Goal: Information Seeking & Learning: Learn about a topic

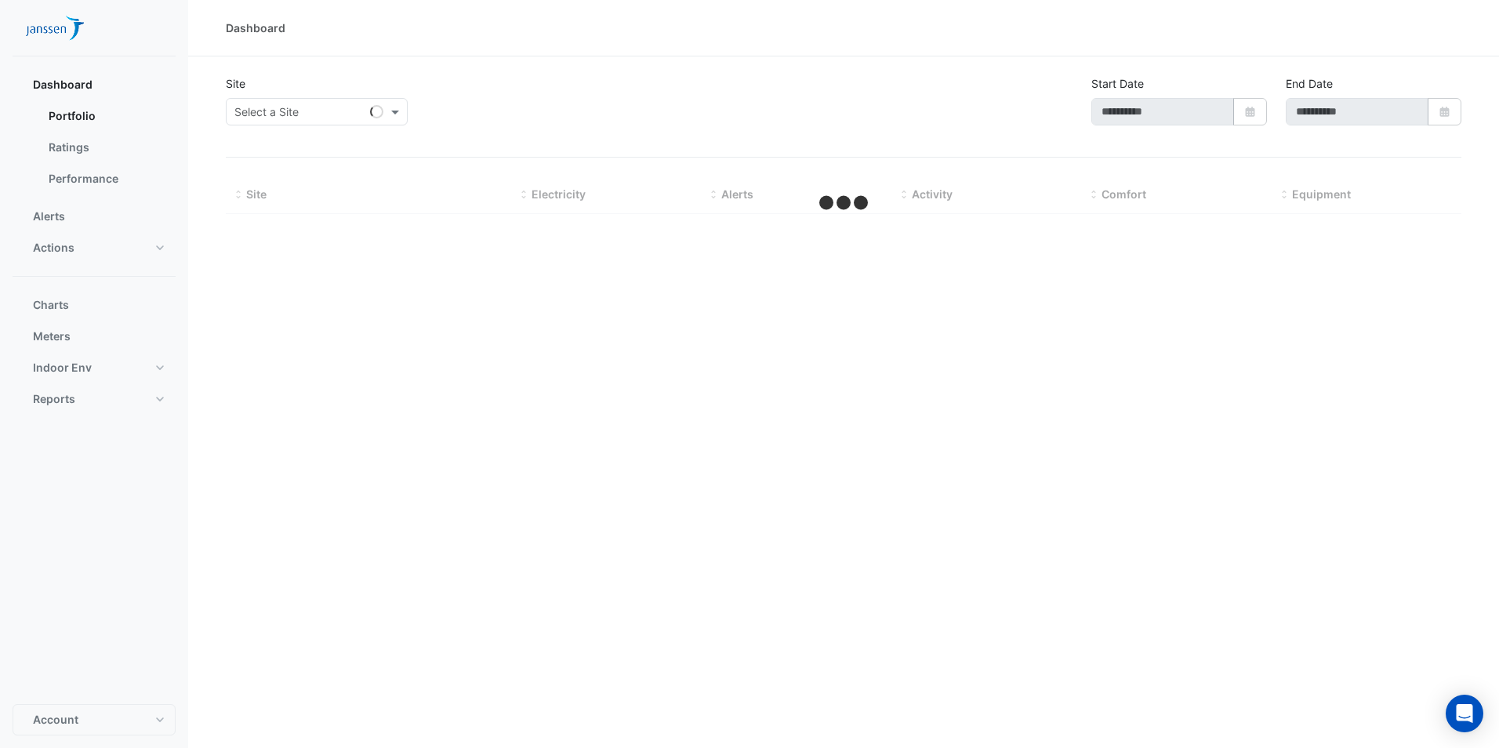
type input "**********"
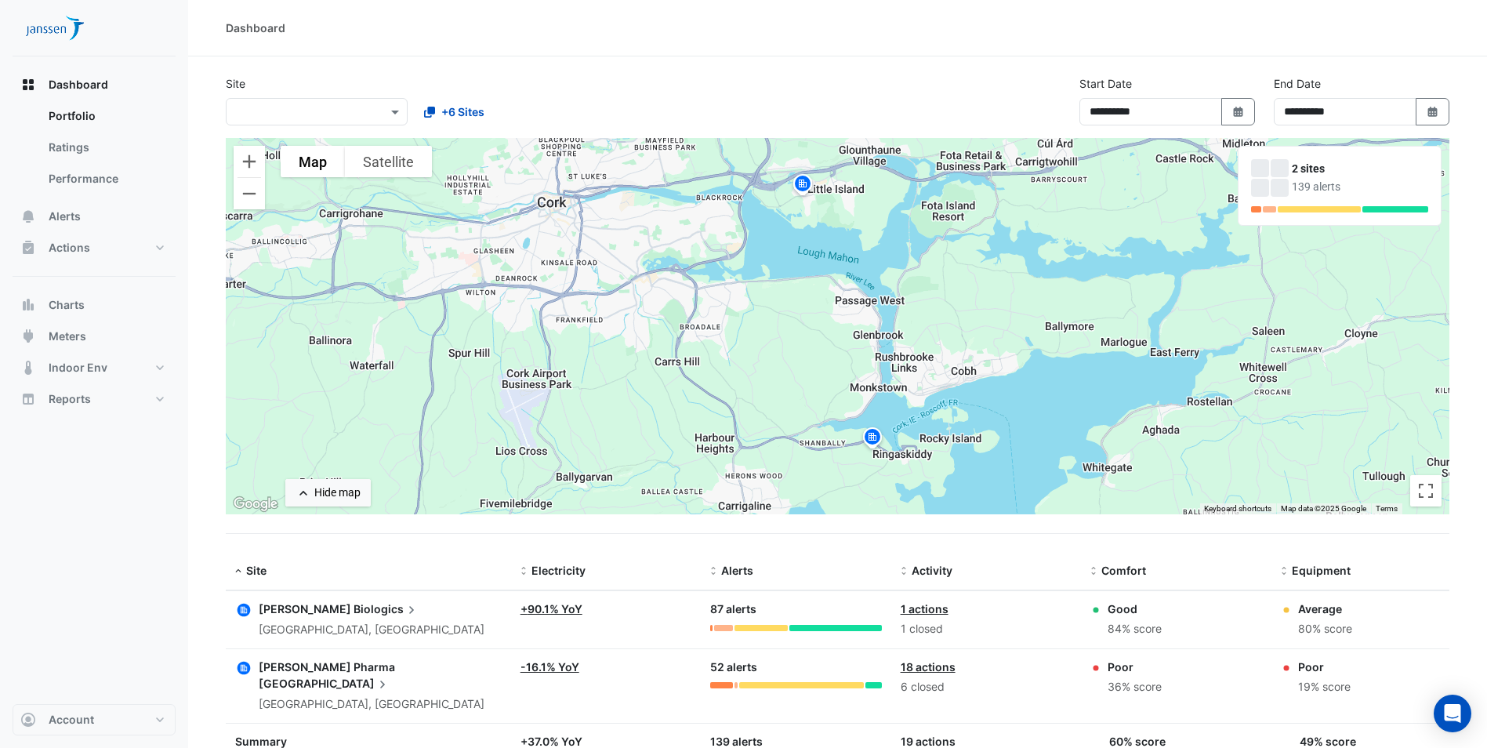
click at [354, 606] on span "Biologics" at bounding box center [387, 608] width 66 height 17
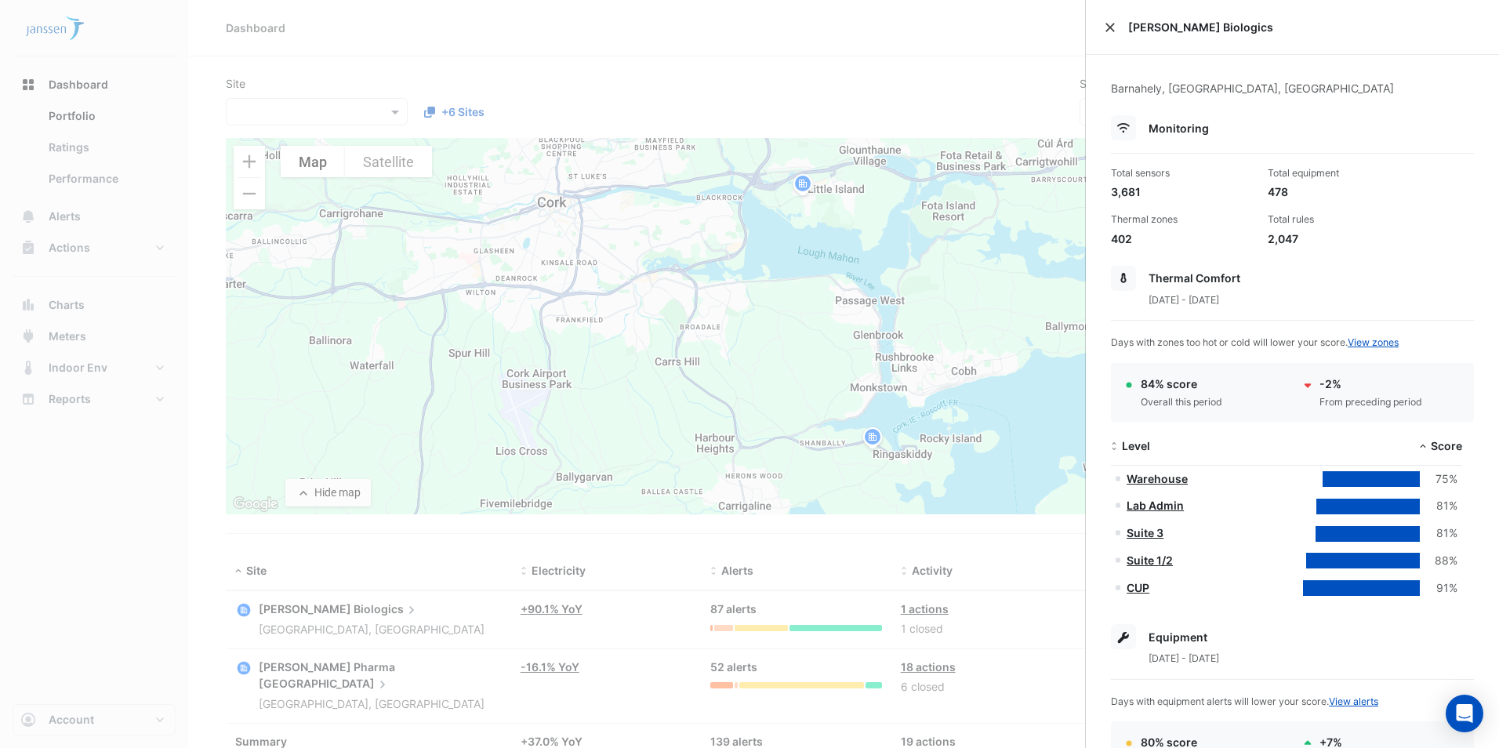
click at [1106, 27] on button "Close" at bounding box center [1109, 27] width 11 height 11
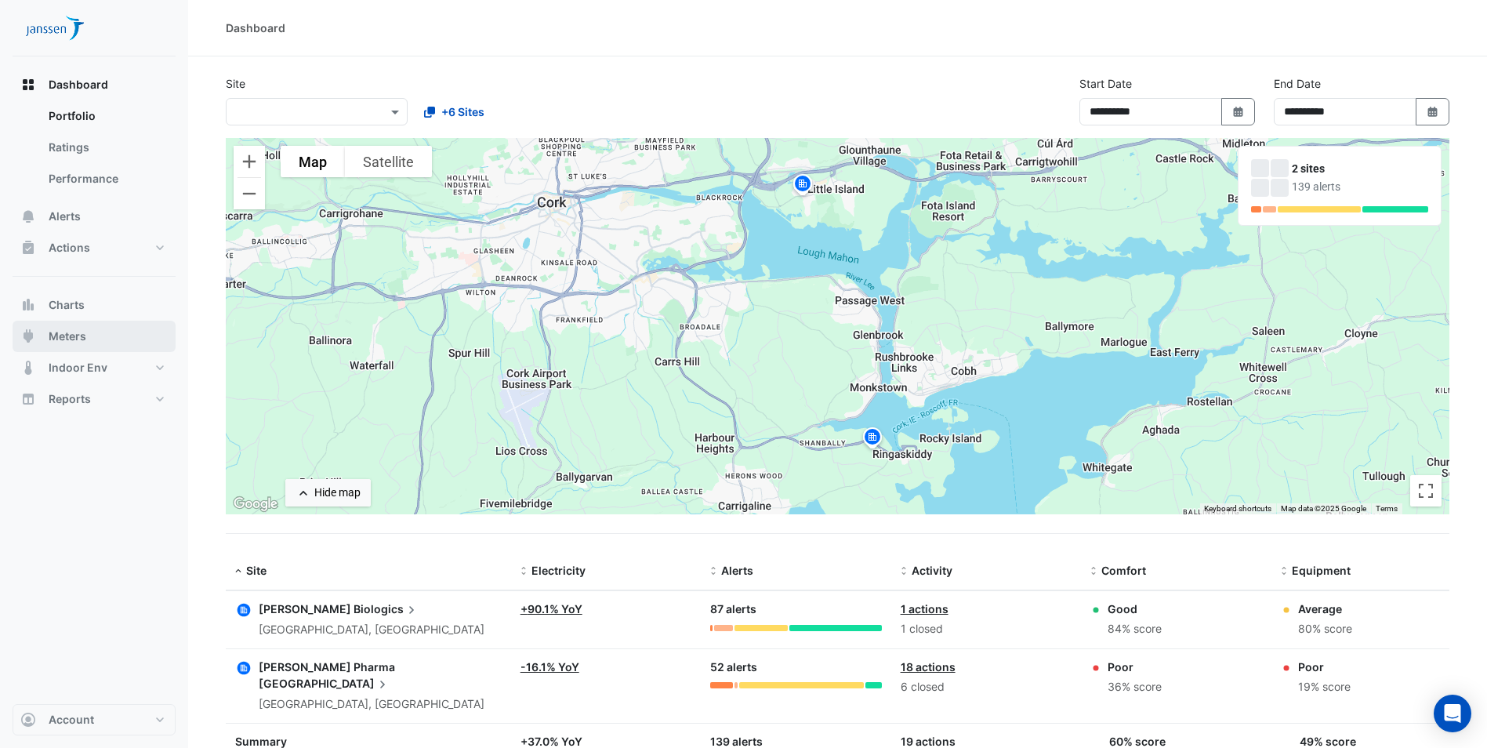
click at [85, 339] on span "Meters" at bounding box center [68, 336] width 38 height 16
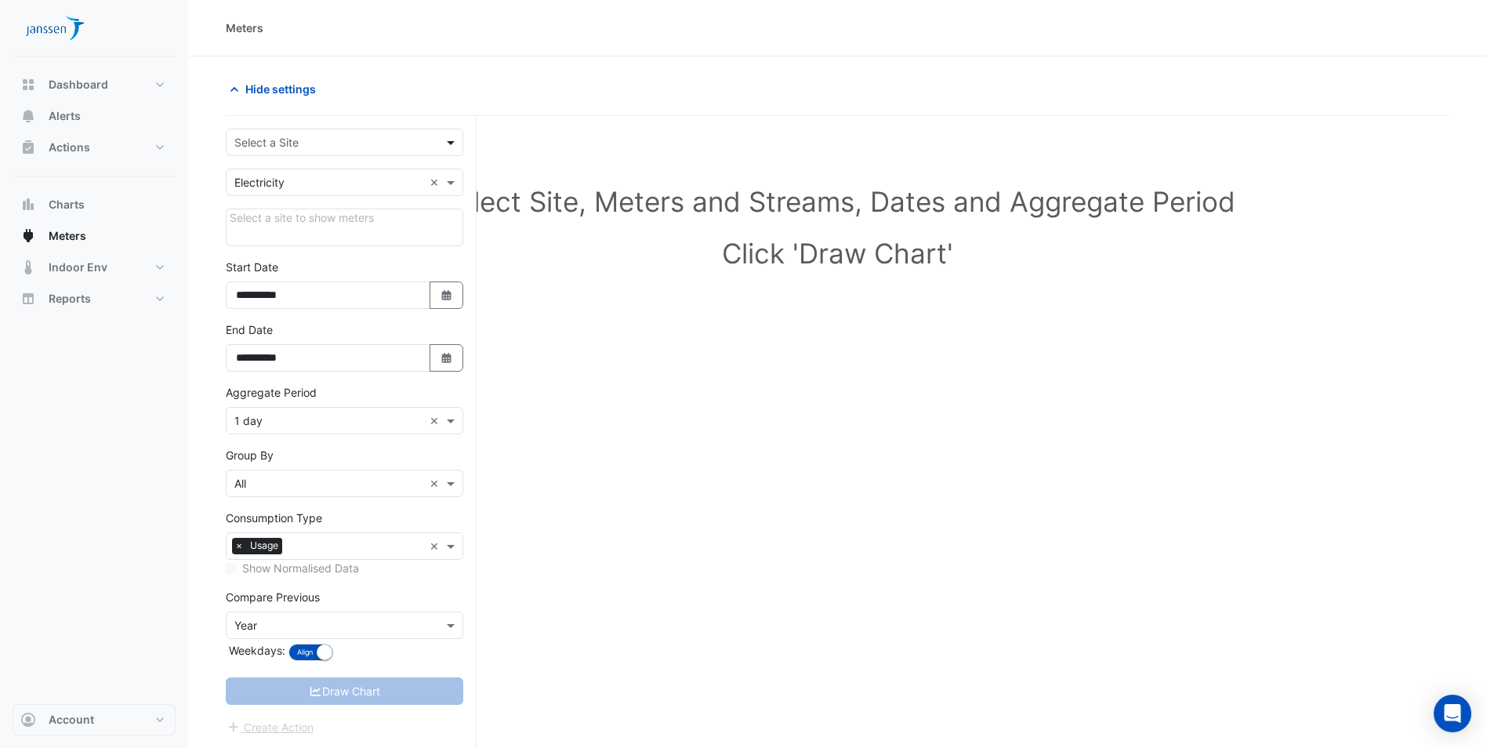
click at [451, 139] on span at bounding box center [453, 142] width 20 height 16
click at [389, 181] on div "[PERSON_NAME] Biologics" at bounding box center [345, 176] width 236 height 23
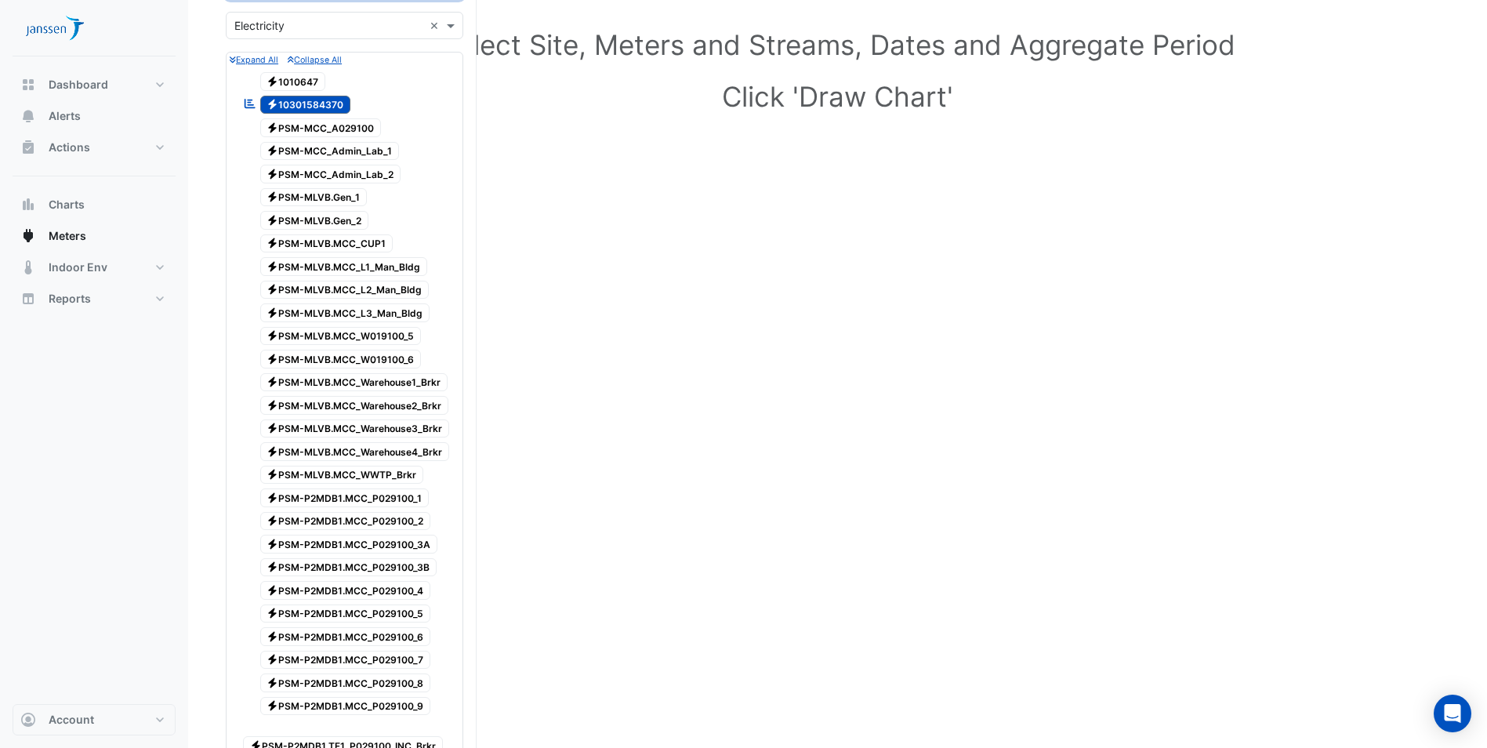
scroll to position [235, 0]
